Goal: Transaction & Acquisition: Book appointment/travel/reservation

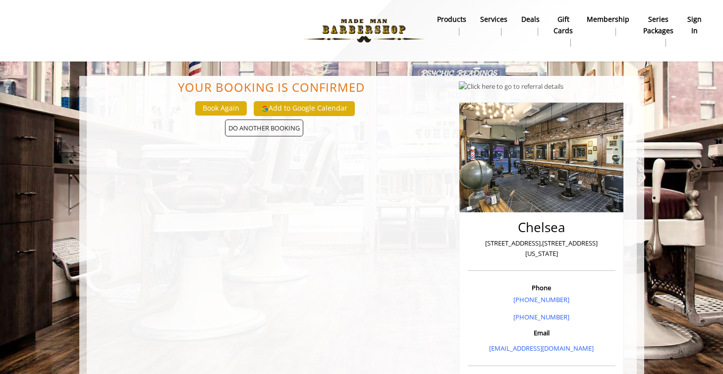
click at [693, 25] on b "sign in" at bounding box center [694, 25] width 14 height 22
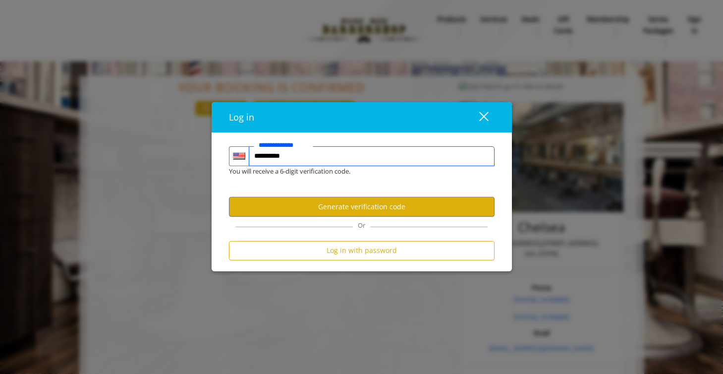
type input "**********"
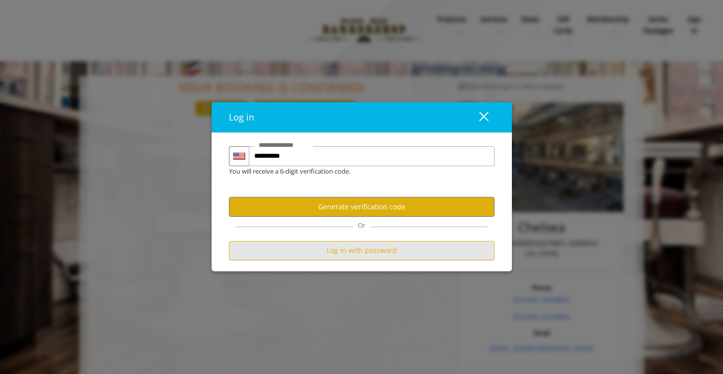
click at [347, 254] on button "Log in with password" at bounding box center [362, 249] width 266 height 19
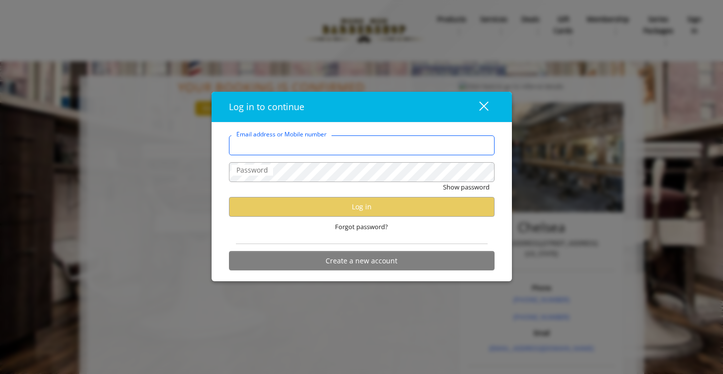
type input "**********"
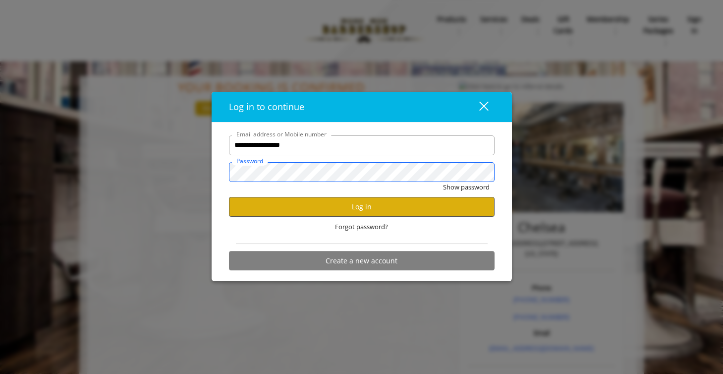
click at [465, 187] on button "Show password" at bounding box center [466, 187] width 47 height 10
click at [343, 206] on button "Log in" at bounding box center [362, 206] width 266 height 19
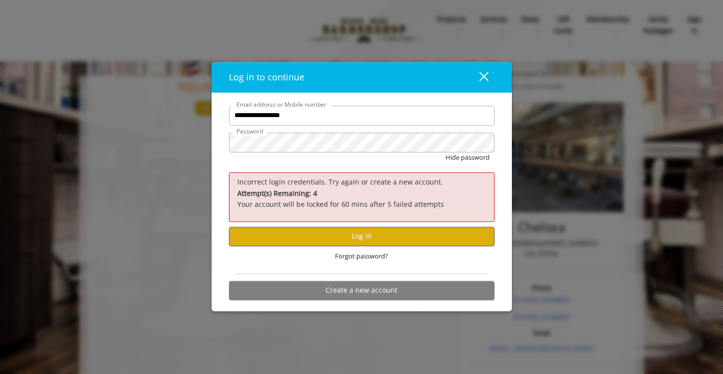
click at [341, 235] on button "Log in" at bounding box center [362, 235] width 266 height 19
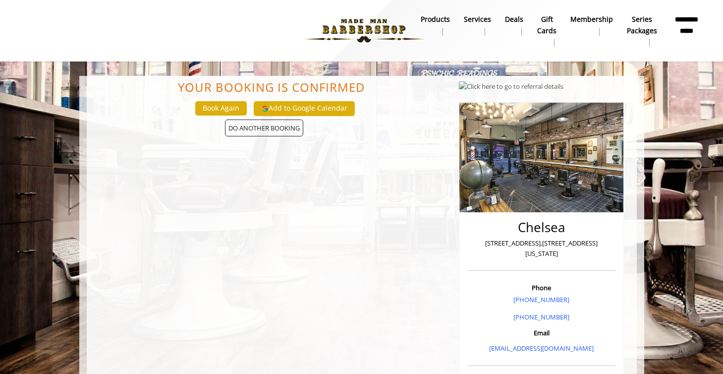
click at [476, 20] on b "Services" at bounding box center [477, 19] width 27 height 11
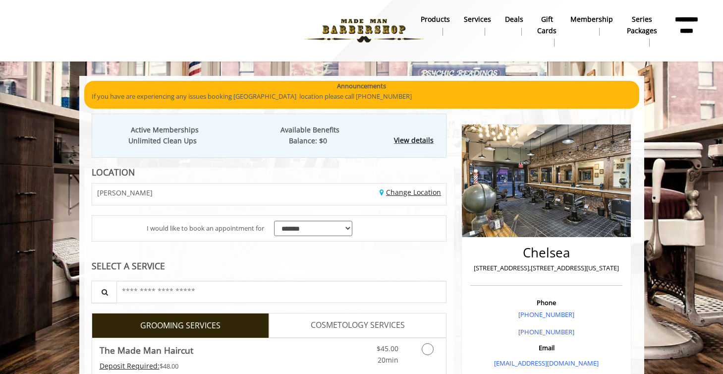
click at [435, 194] on link "Change Location" at bounding box center [410, 191] width 61 height 9
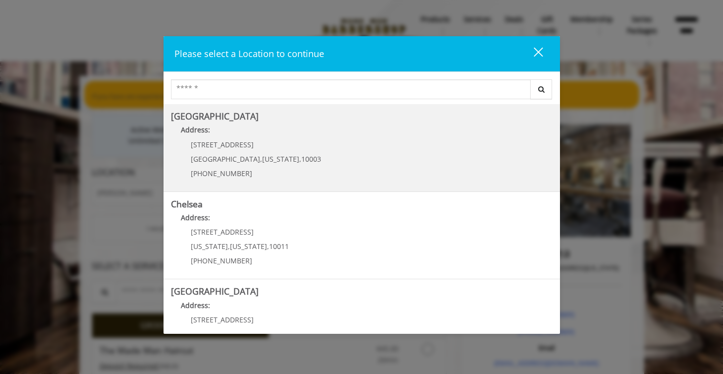
click at [279, 145] on p "[STREET_ADDRESS]" at bounding box center [256, 144] width 130 height 7
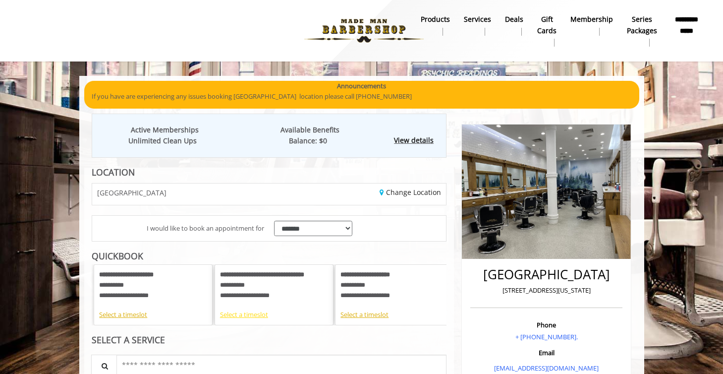
click at [252, 313] on div "Select a timeslot" at bounding box center [274, 314] width 108 height 10
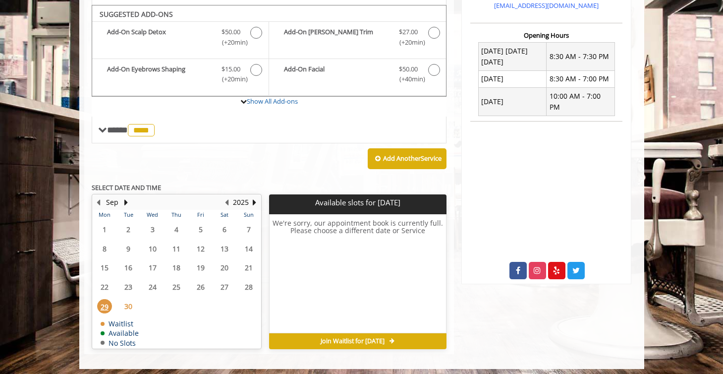
scroll to position [362, 0]
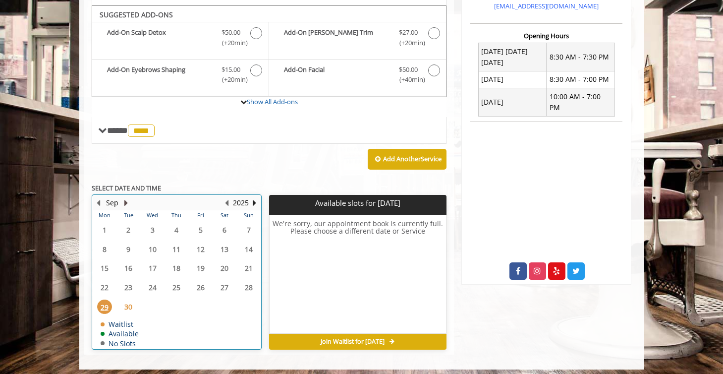
click at [124, 197] on button "Next Month" at bounding box center [126, 202] width 8 height 11
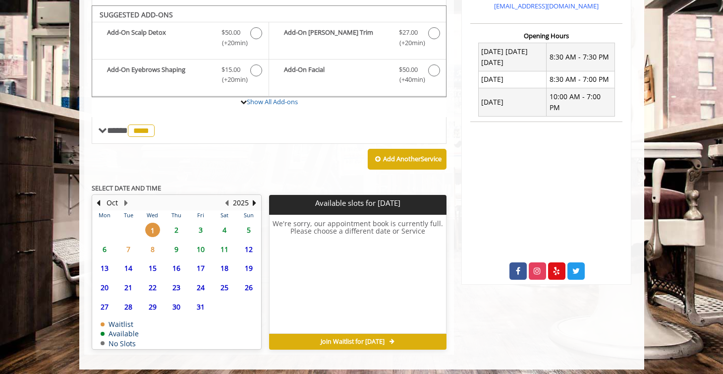
click at [226, 223] on span "4" at bounding box center [224, 229] width 15 height 14
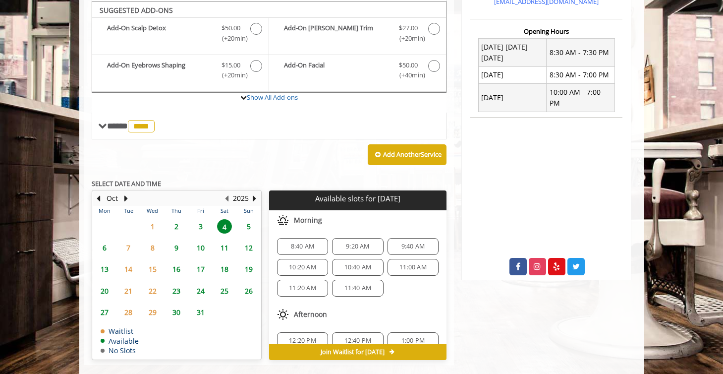
scroll to position [364, 0]
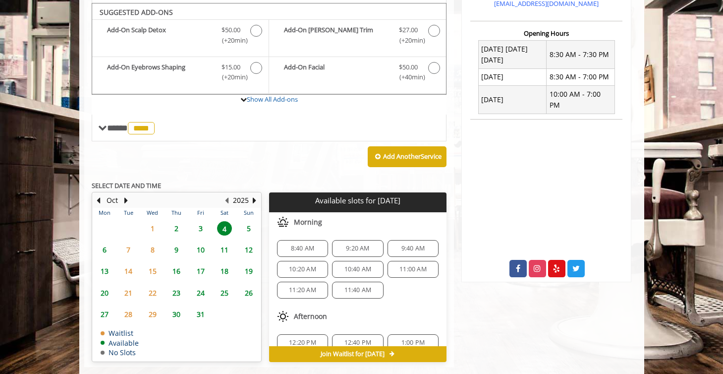
click at [349, 286] on span "11:40 AM" at bounding box center [357, 290] width 27 height 8
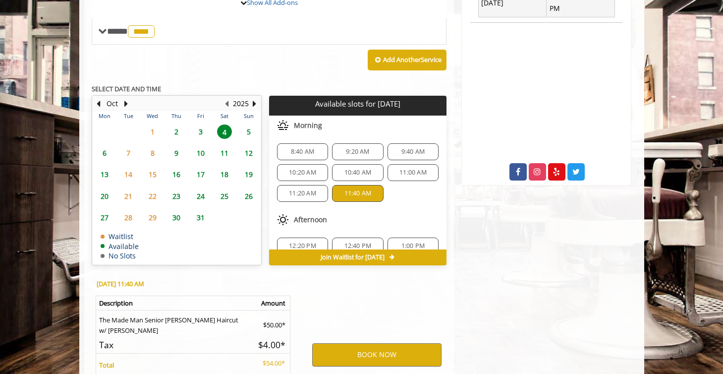
scroll to position [553, 0]
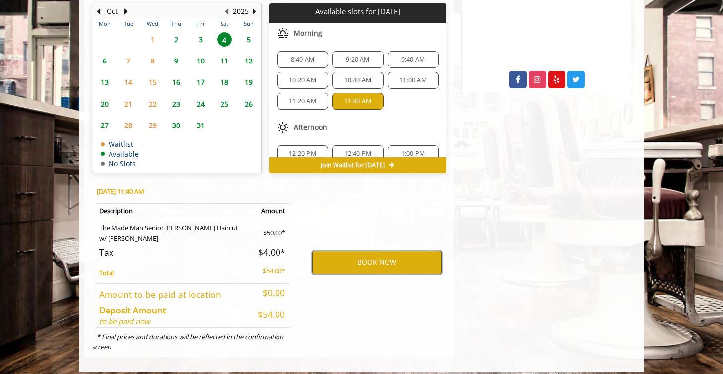
click at [358, 260] on button "BOOK NOW" at bounding box center [376, 262] width 129 height 23
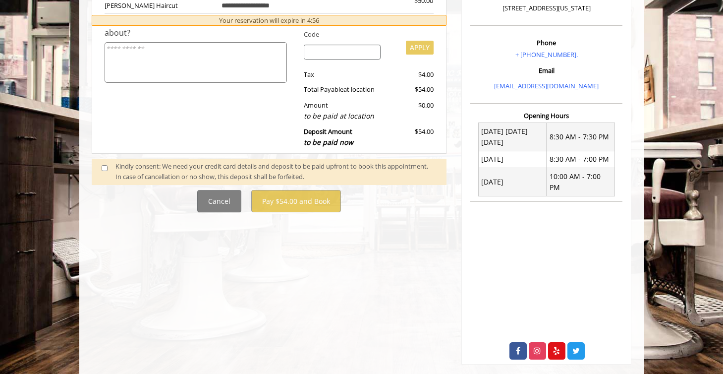
scroll to position [574, 0]
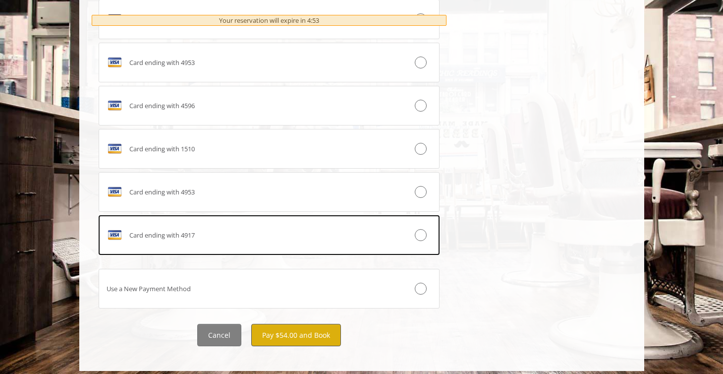
click at [289, 325] on button "Pay $54.00 and Book" at bounding box center [296, 335] width 90 height 22
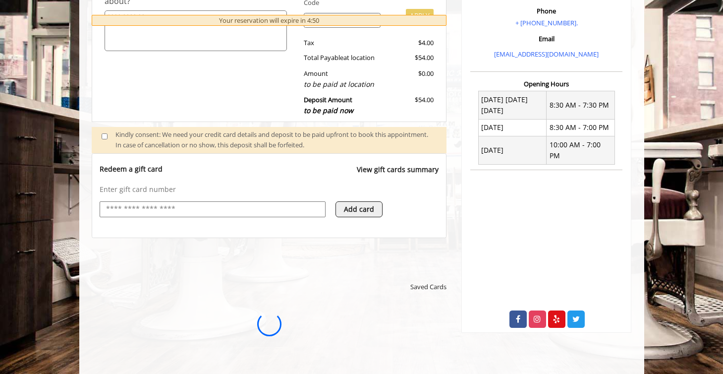
scroll to position [0, 0]
